Goal: Navigation & Orientation: Find specific page/section

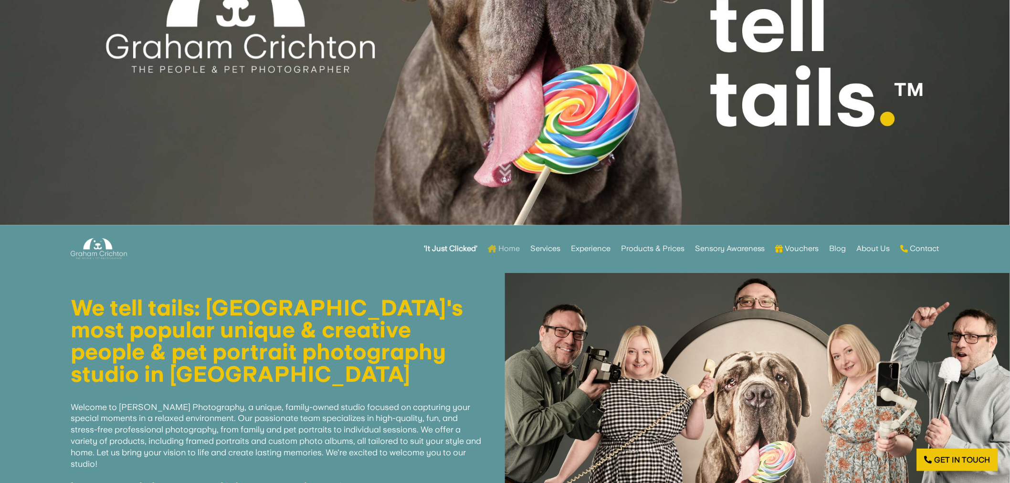
scroll to position [346, 0]
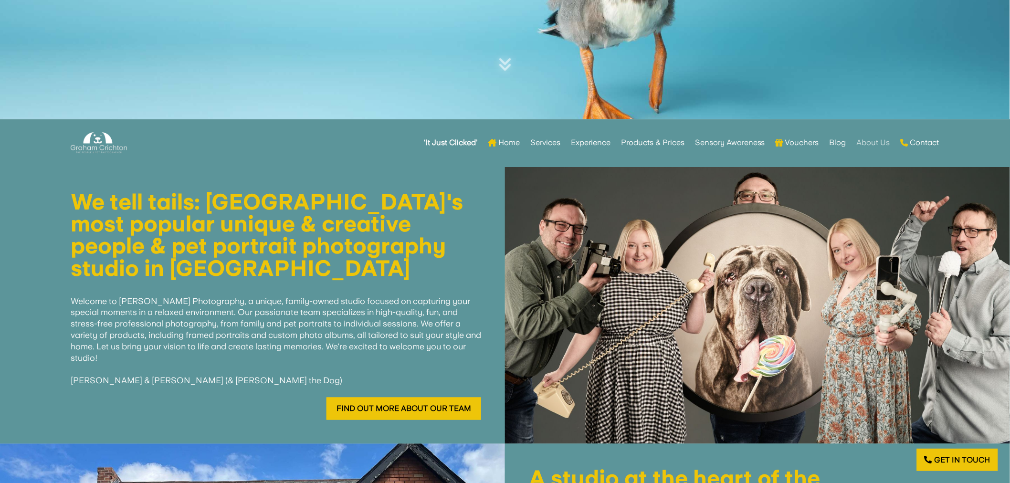
click at [867, 141] on link "About Us" at bounding box center [873, 142] width 33 height 37
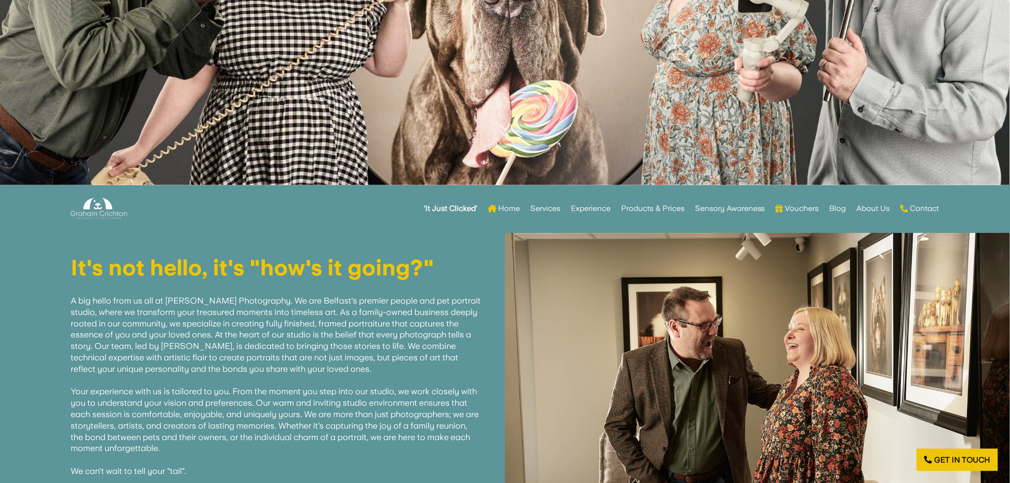
scroll to position [240, 0]
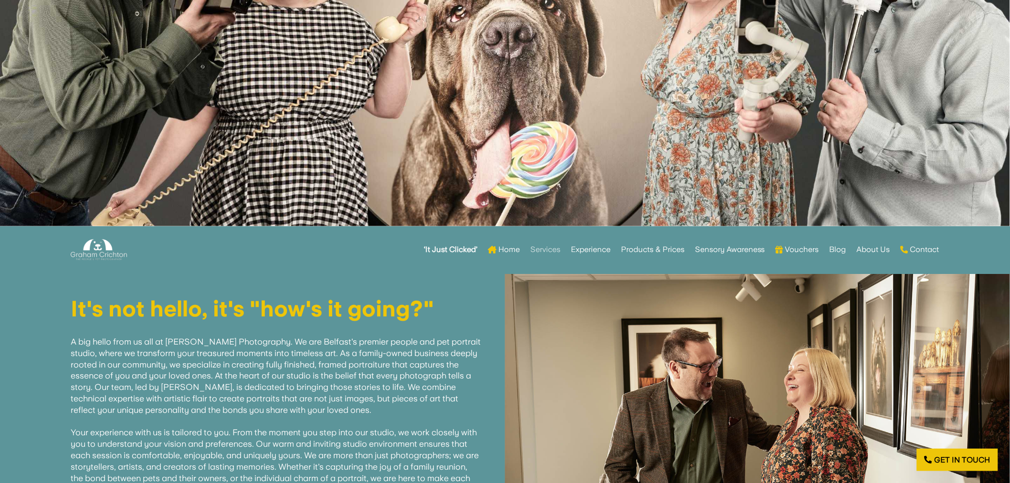
click at [546, 250] on link "Services" at bounding box center [545, 249] width 30 height 37
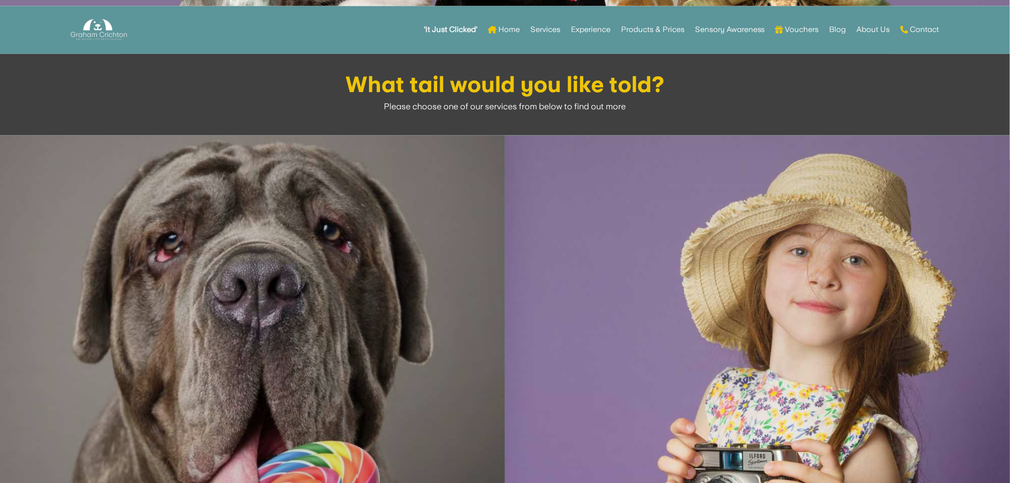
scroll to position [452, 0]
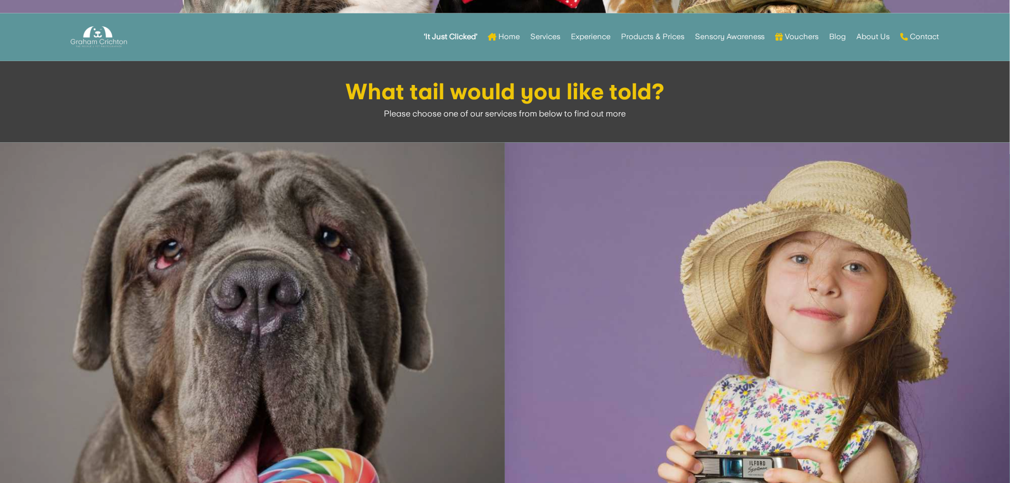
click at [239, 287] on img at bounding box center [252, 395] width 505 height 505
